Goal: Information Seeking & Learning: Find specific page/section

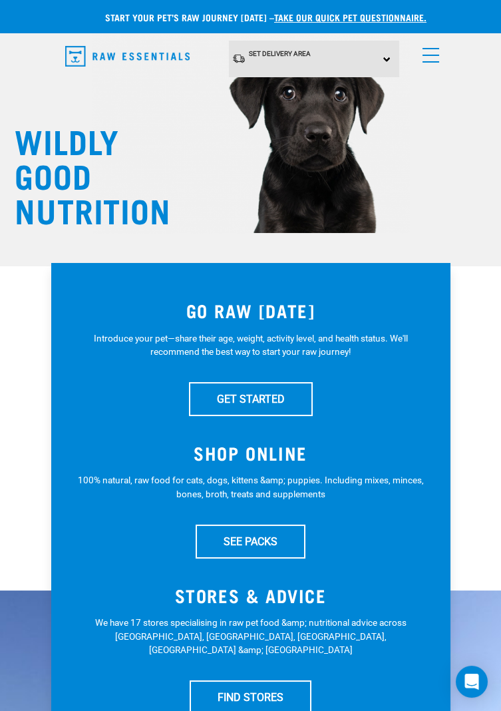
click at [374, 62] on div "Set Delivery Area North Island South Island" at bounding box center [314, 59] width 170 height 37
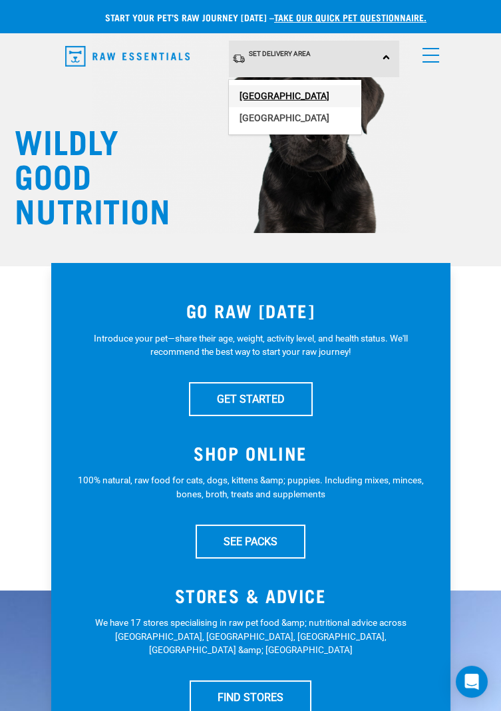
click at [320, 95] on link "[GEOGRAPHIC_DATA]" at bounding box center [295, 96] width 132 height 22
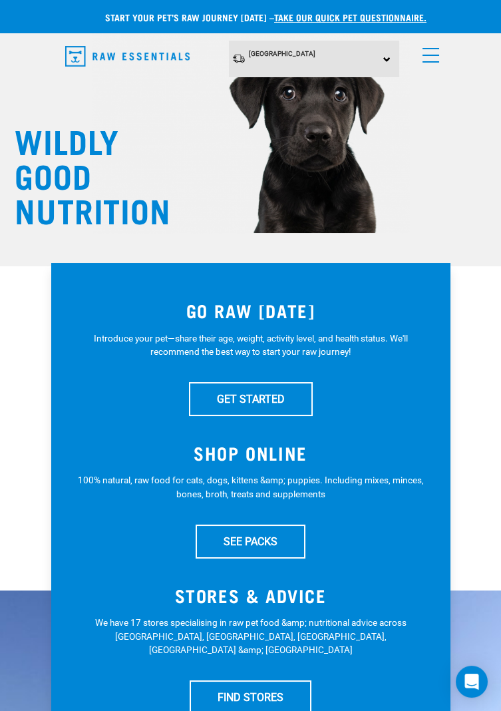
click at [428, 56] on link "menu" at bounding box center [428, 52] width 24 height 24
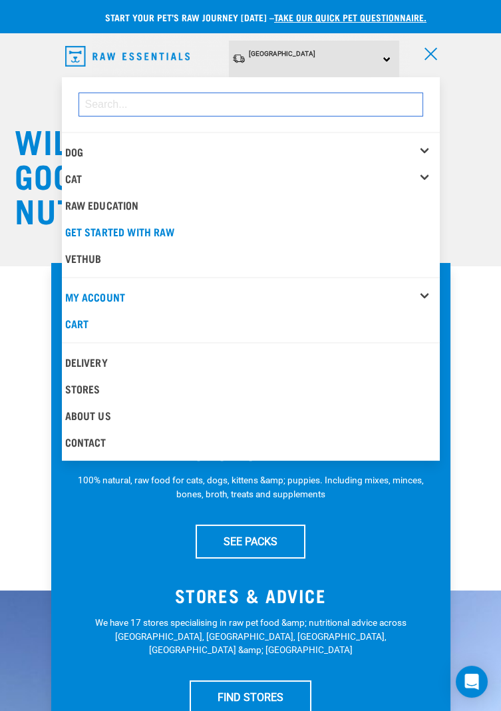
click at [220, 105] on input "dropdown navigation" at bounding box center [251, 105] width 345 height 24
type input "Worm"
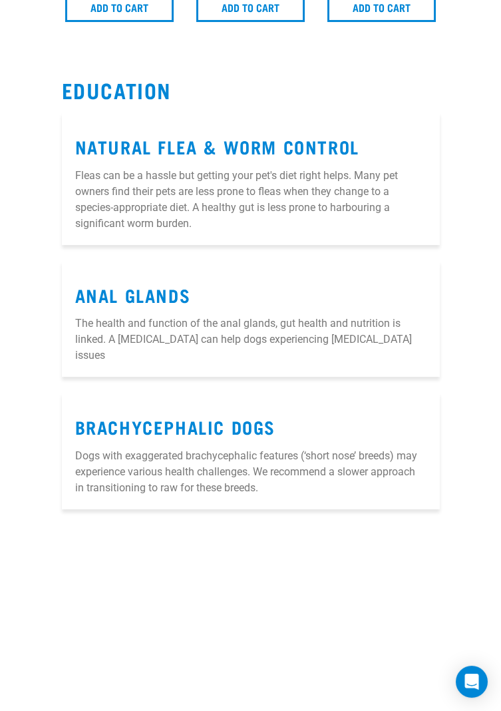
scroll to position [504, 0]
